Goal: Information Seeking & Learning: Find specific fact

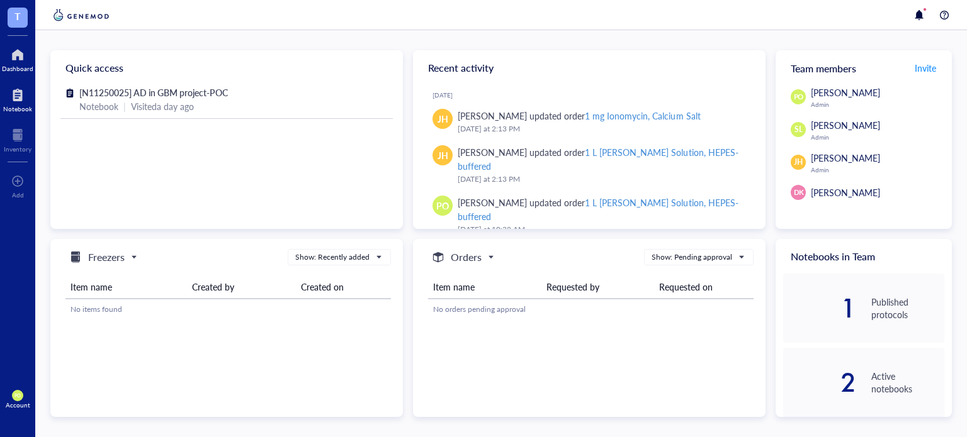
click at [20, 98] on div at bounding box center [17, 95] width 29 height 20
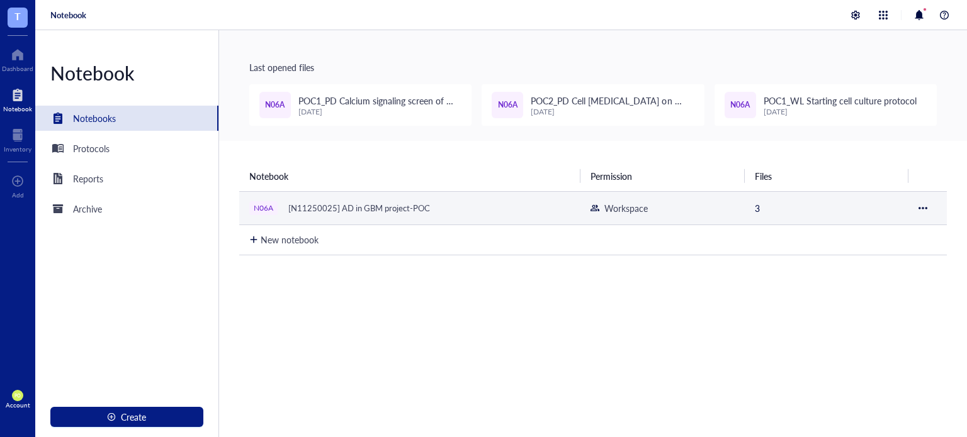
click at [483, 201] on div "N06A [N11250025] AD in GBM project-POC" at bounding box center [406, 208] width 315 height 18
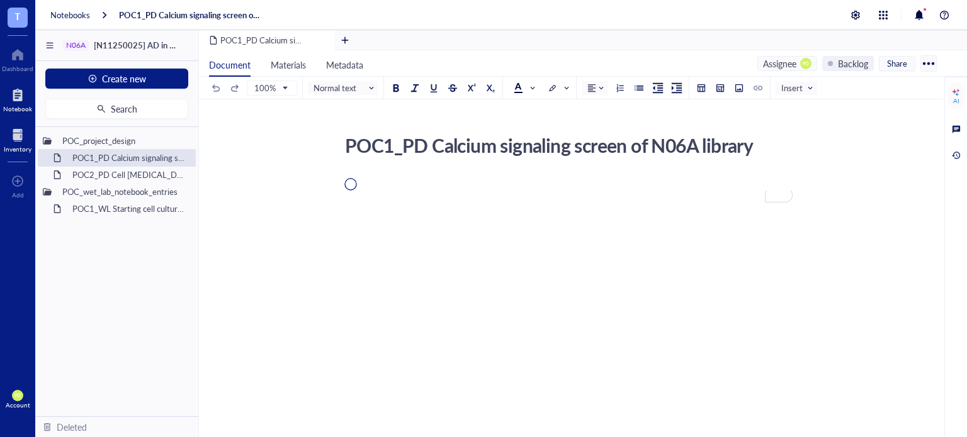
click at [16, 150] on div "Inventory" at bounding box center [18, 149] width 28 height 8
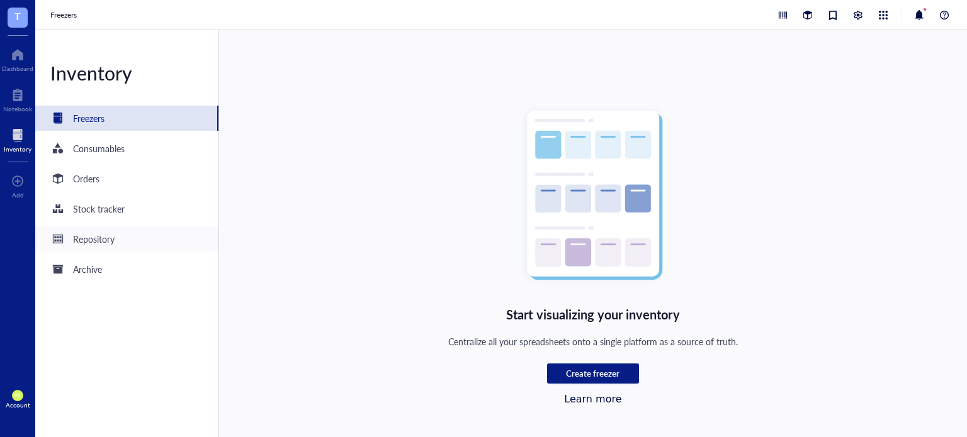
click at [134, 230] on div "Repository" at bounding box center [126, 239] width 183 height 25
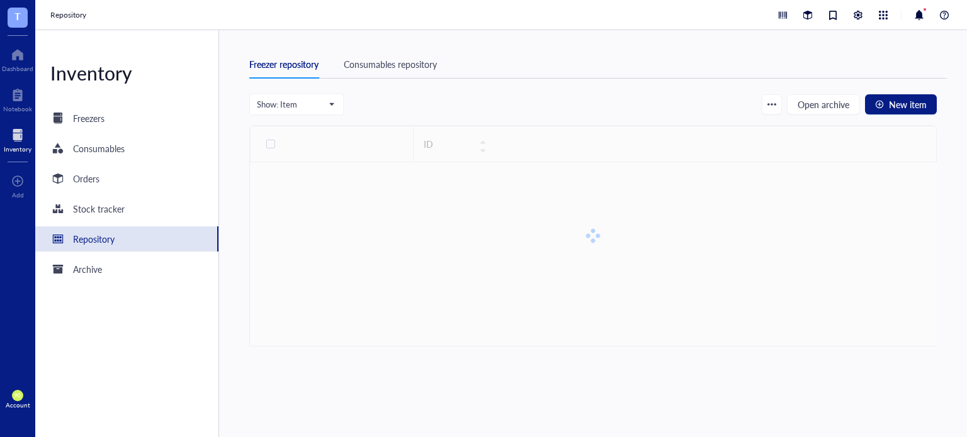
click at [418, 63] on div "Consumables repository" at bounding box center [390, 64] width 93 height 14
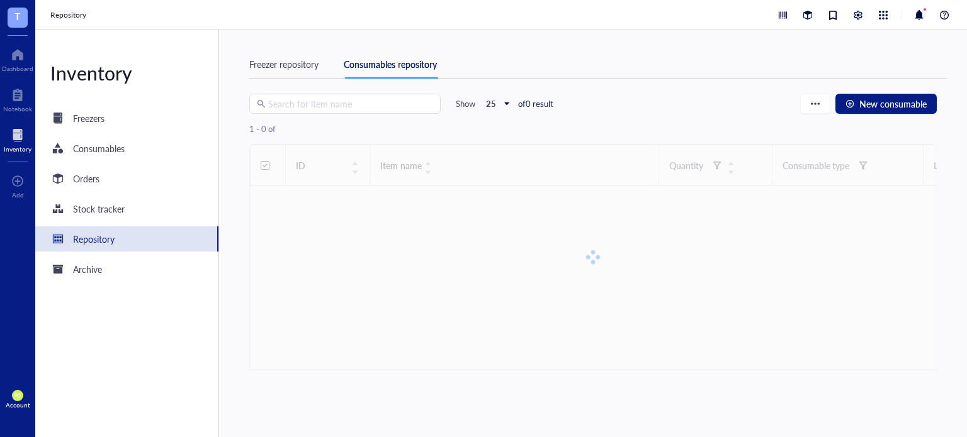
click at [323, 100] on input "search" at bounding box center [350, 103] width 165 height 19
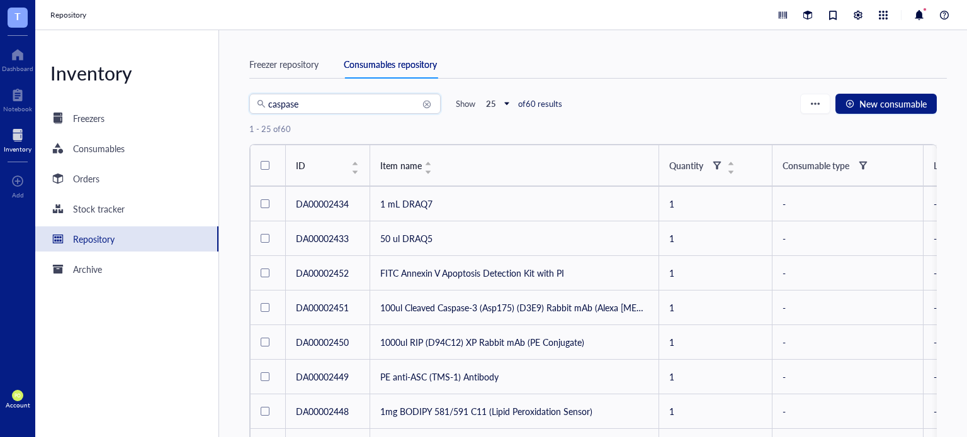
type input "caspase"
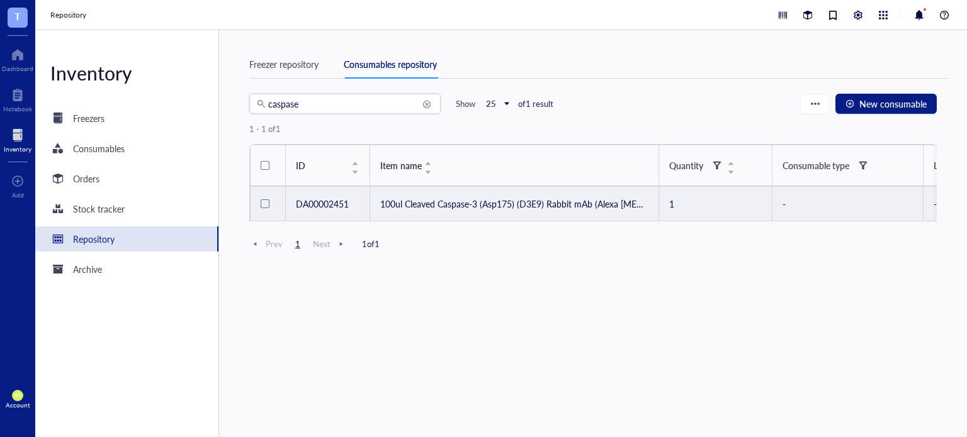
click at [594, 201] on td "100ul Cleaved Caspase-3 (Asp175) (D3E9) Rabbit mAb (Alexa [MEDICAL_DATA] 647 Co…" at bounding box center [513, 204] width 289 height 35
click at [422, 203] on td "100ul Cleaved Caspase-3 (Asp175) (D3E9) Rabbit mAb (Alexa [MEDICAL_DATA] 647 Co…" at bounding box center [513, 204] width 289 height 35
click at [617, 205] on td "100ul Cleaved Caspase-3 (Asp175) (D3E9) Rabbit mAb (Alexa [MEDICAL_DATA] 647 Co…" at bounding box center [513, 204] width 289 height 35
click at [268, 202] on div at bounding box center [265, 203] width 9 height 9
click at [313, 128] on span "Edit" at bounding box center [306, 128] width 14 height 11
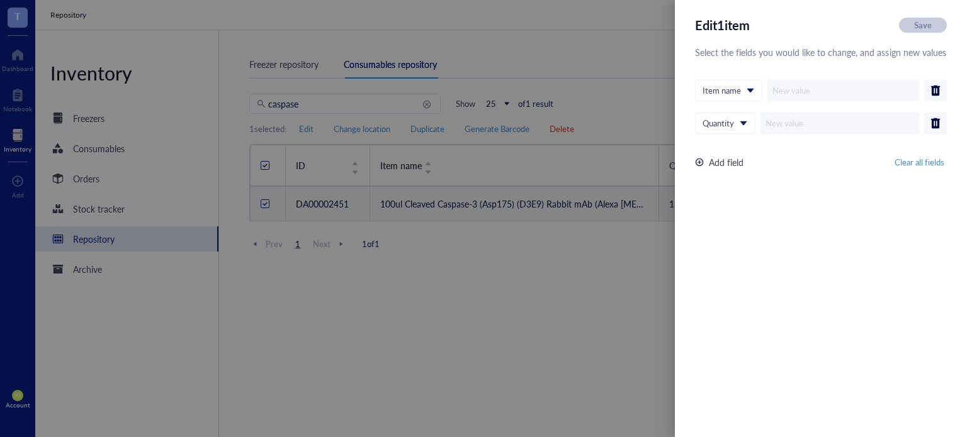
click at [578, 305] on div at bounding box center [483, 218] width 967 height 437
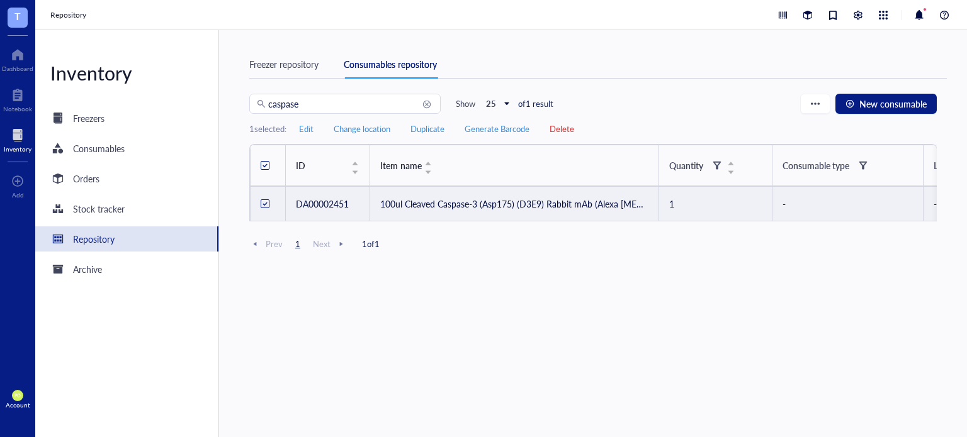
click at [407, 203] on td "100ul Cleaved Caspase-3 (Asp175) (D3E9) Rabbit mAb (Alexa [MEDICAL_DATA] 647 Co…" at bounding box center [513, 204] width 289 height 35
click at [379, 205] on td "100ul Cleaved Caspase-3 (Asp175) (D3E9) Rabbit mAb (Alexa [MEDICAL_DATA] 647 Co…" at bounding box center [513, 204] width 289 height 35
click at [496, 204] on td "100ul Cleaved Caspase-3 (Asp175) (D3E9) Rabbit mAb (Alexa [MEDICAL_DATA] 647 Co…" at bounding box center [513, 204] width 289 height 35
